Goal: Task Accomplishment & Management: Use online tool/utility

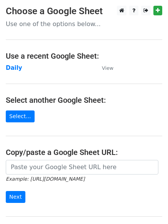
click at [10, 69] on strong "Daily" at bounding box center [14, 68] width 17 height 7
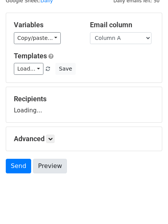
scroll to position [43, 0]
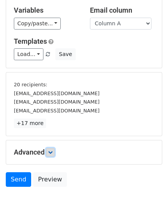
click at [53, 154] on icon at bounding box center [50, 152] width 5 height 5
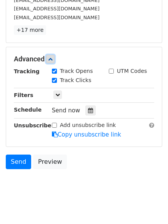
scroll to position [140, 0]
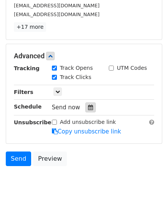
click at [90, 110] on div at bounding box center [90, 108] width 10 height 10
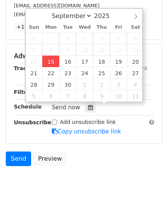
type input "2025-09-15 13:04"
type input "01"
type input "04"
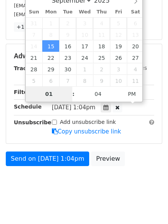
scroll to position [119, 0]
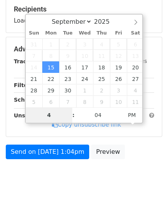
type input "4"
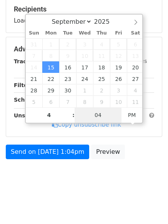
type input "2025-09-15 16:04"
type input "04"
type input "1"
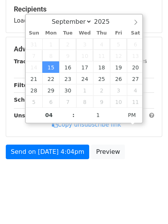
type input "2025-09-15 16:01"
click at [64, 208] on html "New Campaign Daily emails left: 50 Google Sheet: Daily Variables Copy/paste... …" at bounding box center [84, 52] width 168 height 343
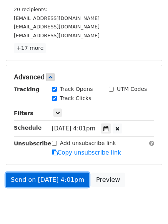
click at [47, 178] on link "Send on Sep 15 at 4:01pm" at bounding box center [47, 180] width 83 height 15
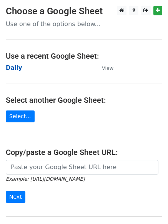
click at [10, 66] on strong "Daily" at bounding box center [14, 68] width 17 height 7
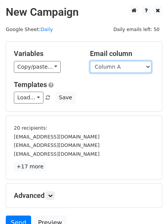
click at [126, 67] on select "Column A Column B Column C Column D Column E Column F" at bounding box center [120, 67] width 61 height 12
select select "Column B"
click at [90, 61] on select "Column A Column B Column C Column D Column E Column F" at bounding box center [120, 67] width 61 height 12
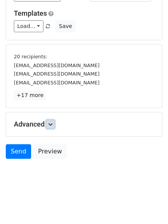
click at [55, 125] on link at bounding box center [50, 124] width 8 height 8
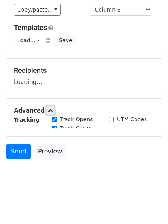
scroll to position [71, 0]
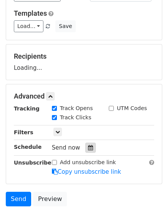
click at [88, 148] on icon at bounding box center [90, 147] width 5 height 5
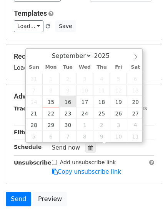
type input "2025-09-16 12:00"
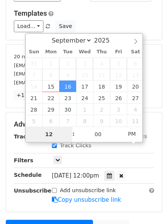
type input "5"
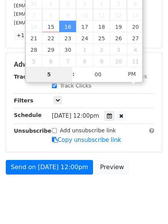
scroll to position [147, 0]
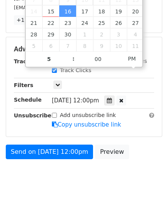
type input "2025-09-16 17:00"
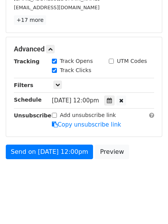
click at [48, 180] on body "New Campaign Daily emails left: 50 Google Sheet: Daily Variables Copy/paste... …" at bounding box center [84, 26] width 168 height 335
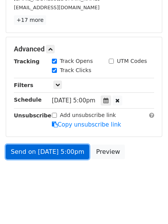
click at [46, 151] on link "Send on Sep 16 at 5:00pm" at bounding box center [47, 152] width 83 height 15
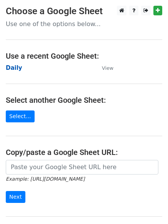
click at [13, 69] on strong "Daily" at bounding box center [14, 68] width 17 height 7
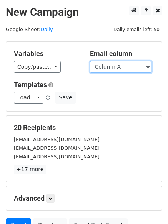
click at [123, 69] on select "Column A Column B Column C Column D Column E Column F" at bounding box center [120, 67] width 61 height 12
select select "Column C"
click at [90, 61] on select "Column A Column B Column C Column D Column E Column F" at bounding box center [120, 67] width 61 height 12
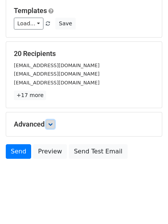
click at [53, 122] on icon at bounding box center [50, 124] width 5 height 5
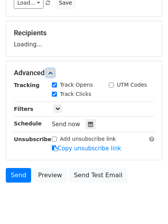
scroll to position [110, 0]
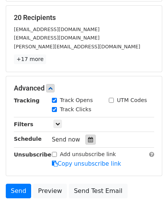
click at [88, 139] on icon at bounding box center [90, 139] width 5 height 5
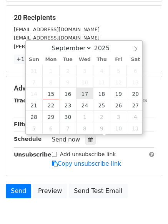
type input "2025-09-17 12:00"
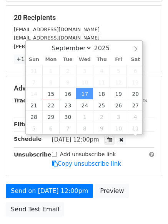
scroll to position [0, 0]
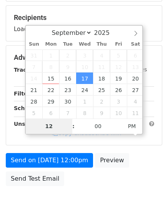
type input "6"
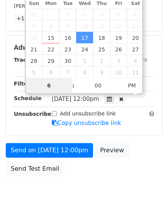
scroll to position [168, 0]
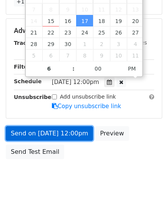
type input "2025-09-17 18:00"
click at [49, 134] on link "Send on Sep 17 at 12:00pm" at bounding box center [49, 133] width 87 height 15
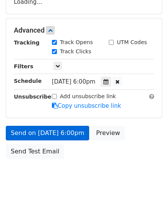
scroll to position [137, 0]
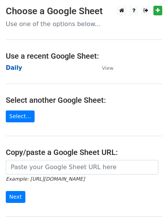
click at [11, 67] on strong "Daily" at bounding box center [14, 68] width 17 height 7
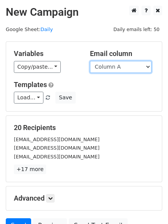
click at [120, 68] on select "Column A Column B Column C Column D Column E Column F" at bounding box center [120, 67] width 61 height 12
select select "Column D"
click at [90, 61] on select "Column A Column B Column C Column D Column E Column F" at bounding box center [120, 67] width 61 height 12
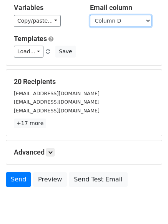
scroll to position [74, 0]
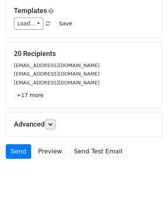
drag, startPoint x: 48, startPoint y: 124, endPoint x: 53, endPoint y: 129, distance: 7.6
click at [48, 123] on link at bounding box center [50, 124] width 8 height 8
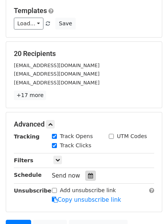
click at [85, 173] on div at bounding box center [90, 176] width 10 height 10
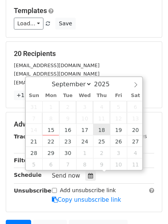
type input "2025-09-18 12:00"
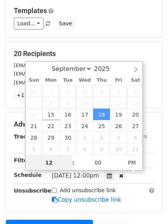
scroll to position [0, 0]
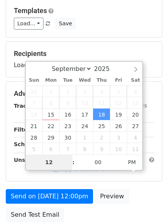
type input "7"
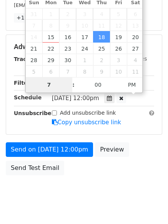
scroll to position [168, 0]
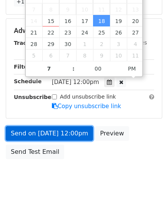
type input "2025-09-18 19:00"
click at [53, 132] on link "Send on Sep 18 at 12:00pm" at bounding box center [49, 133] width 87 height 15
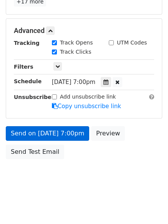
scroll to position [137, 0]
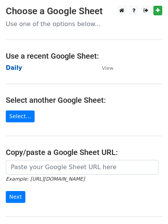
click at [12, 66] on strong "Daily" at bounding box center [14, 68] width 17 height 7
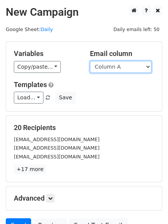
click at [130, 70] on select "Column A Column B Column C Column D Column E Column F" at bounding box center [120, 67] width 61 height 12
select select "Column E"
click at [90, 61] on select "Column A Column B Column C Column D Column E Column F" at bounding box center [120, 67] width 61 height 12
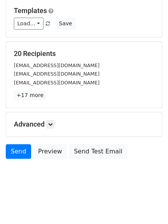
click at [47, 122] on h5 "Advanced" at bounding box center [84, 124] width 140 height 8
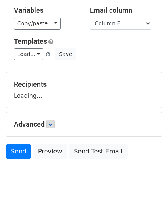
scroll to position [43, 0]
click at [50, 124] on icon at bounding box center [50, 124] width 5 height 5
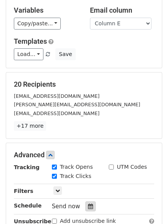
click at [88, 204] on icon at bounding box center [90, 206] width 5 height 5
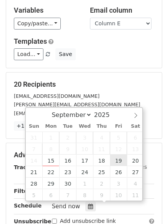
type input "[DATE] 12:00"
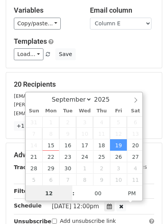
scroll to position [0, 0]
type input "8"
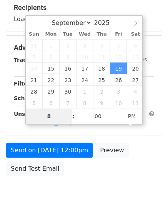
scroll to position [137, 0]
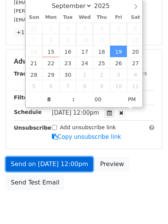
type input "[DATE] 20:00"
click at [50, 162] on link "Send on [DATE] 12:00pm" at bounding box center [49, 164] width 87 height 15
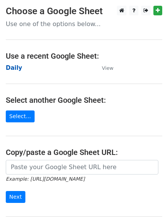
click at [14, 67] on strong "Daily" at bounding box center [14, 68] width 17 height 7
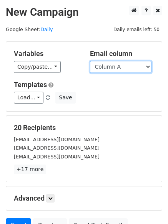
click at [114, 67] on select "Column A Column B Column C Column D Column E Column F" at bounding box center [120, 67] width 61 height 12
select select "Column F"
click at [90, 61] on select "Column A Column B Column C Column D Column E Column F" at bounding box center [120, 67] width 61 height 12
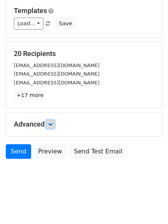
click at [50, 121] on link at bounding box center [50, 124] width 8 height 8
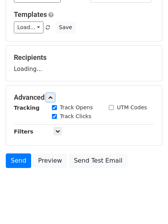
scroll to position [74, 0]
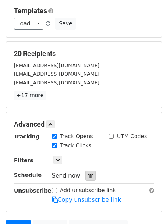
click at [88, 174] on icon at bounding box center [90, 175] width 5 height 5
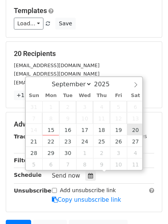
type input "2025-09-20 12:00"
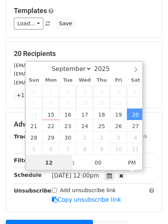
scroll to position [0, 0]
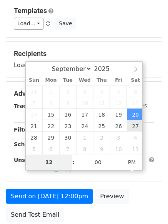
type input "9"
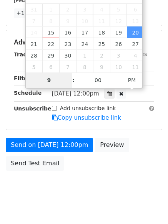
scroll to position [168, 0]
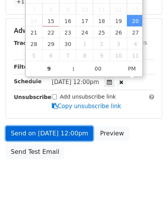
type input "2025-09-20 21:00"
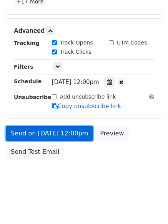
click at [49, 134] on link "Send on Sep 20 at 12:00pm" at bounding box center [49, 133] width 87 height 15
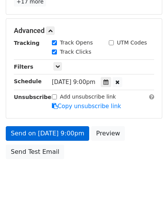
scroll to position [137, 0]
